Goal: Task Accomplishment & Management: Manage account settings

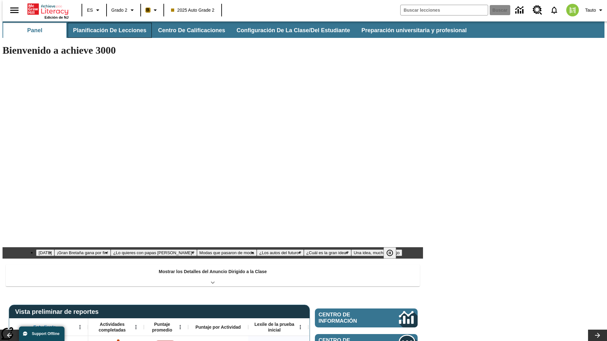
click at [106, 30] on button "Planificación de lecciones" at bounding box center [110, 30] width 84 height 15
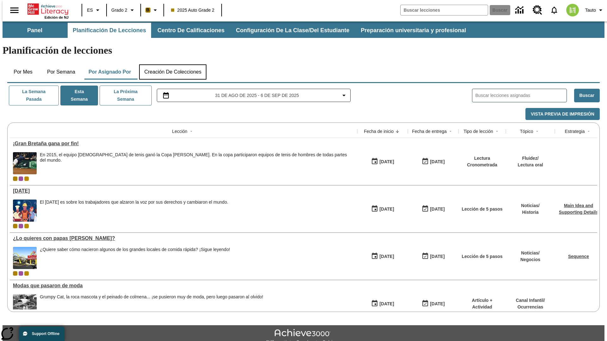
click at [173, 64] on button "Creación de colecciones" at bounding box center [172, 71] width 67 height 15
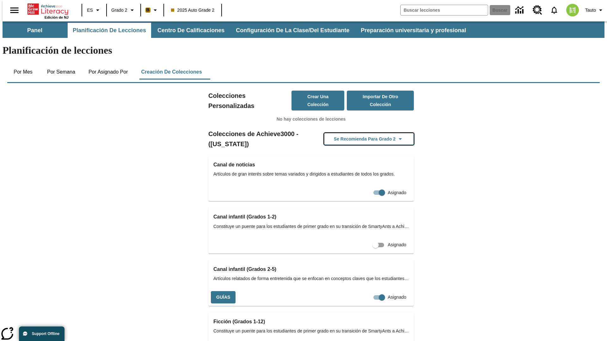
click at [359, 133] on button "Se recomienda para Grado 2" at bounding box center [369, 139] width 90 height 12
click at [358, 292] on input "Asignado" at bounding box center [370, 298] width 36 height 12
checkbox input "false"
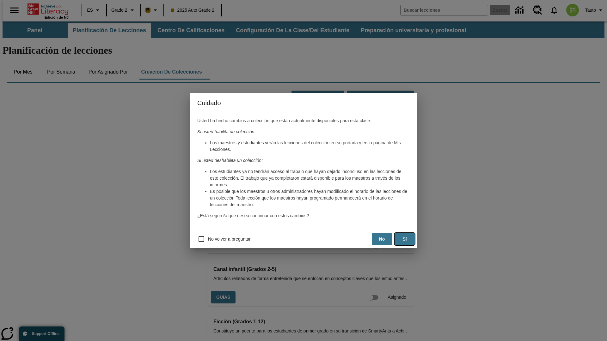
click at [405, 239] on button "Sí" at bounding box center [404, 239] width 20 height 12
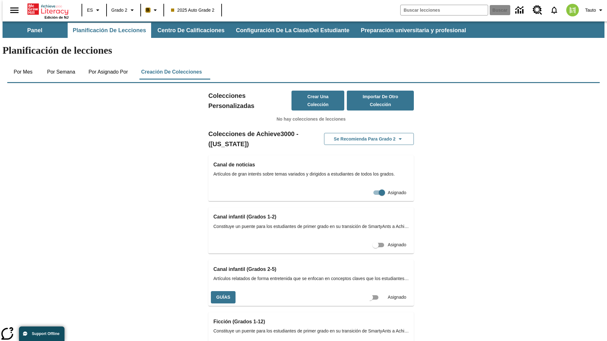
scroll to position [0, 6]
click at [364, 292] on input "Asignado" at bounding box center [375, 298] width 36 height 12
checkbox input "true"
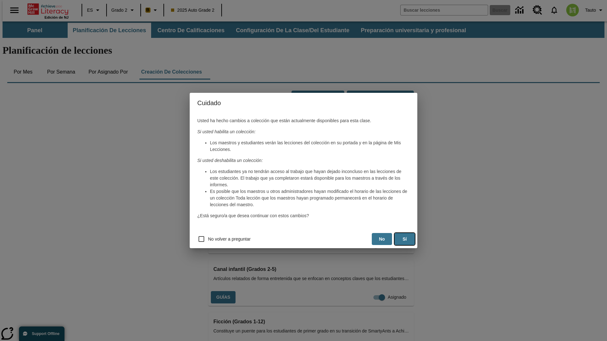
click at [405, 239] on button "Sí" at bounding box center [404, 239] width 20 height 12
